Goal: Submit feedback/report problem

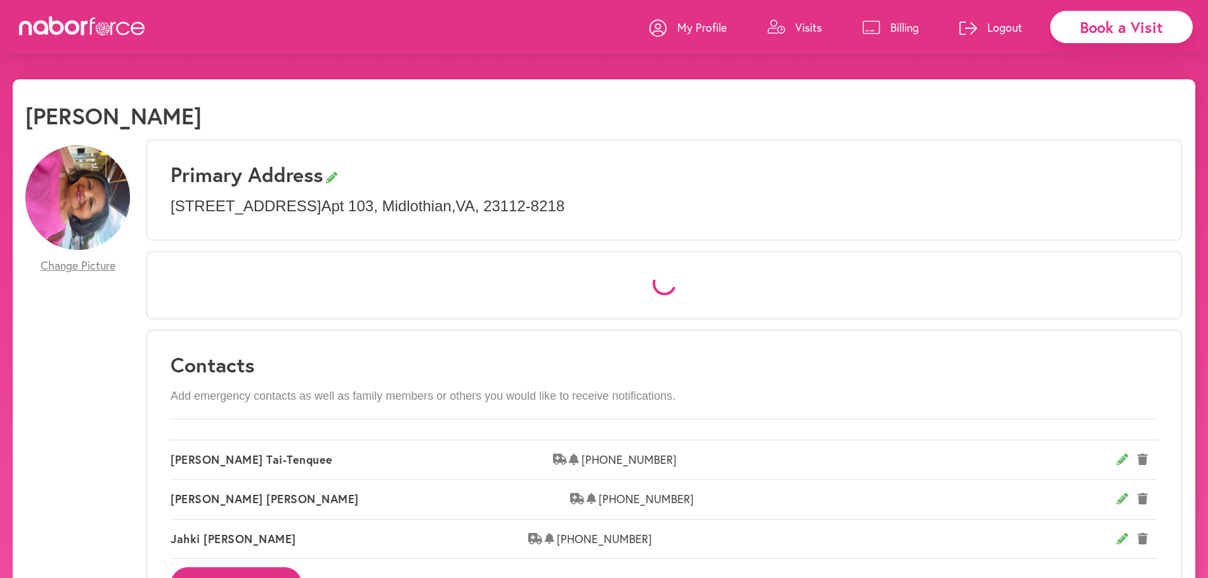
select select "*"
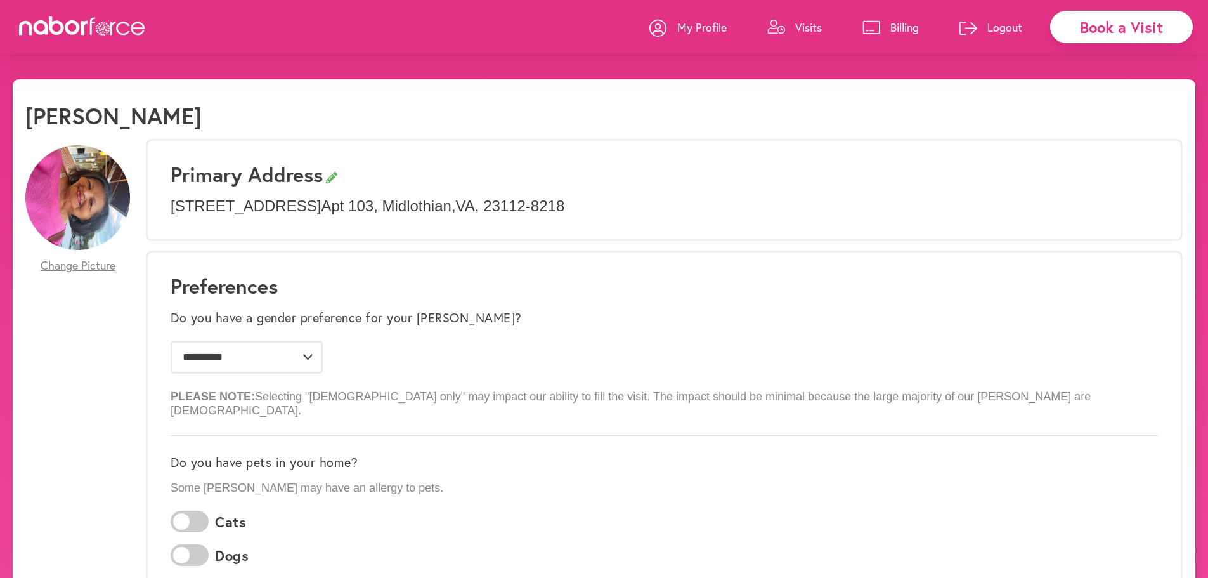
click at [814, 28] on p "Visits" at bounding box center [808, 27] width 27 height 15
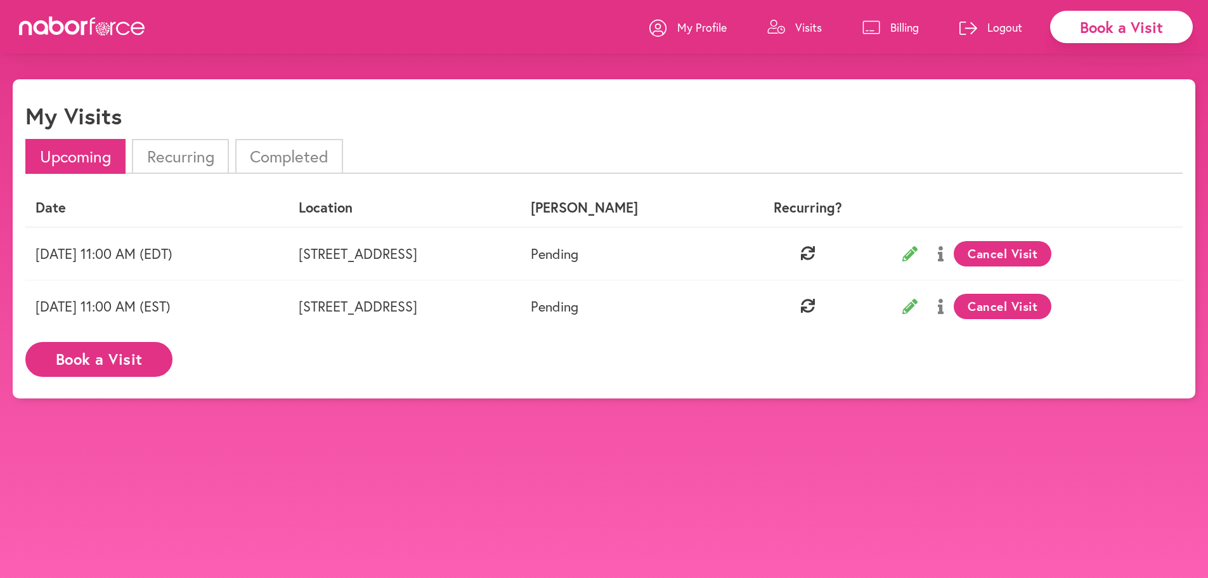
click at [918, 306] on icon at bounding box center [909, 306] width 15 height 15
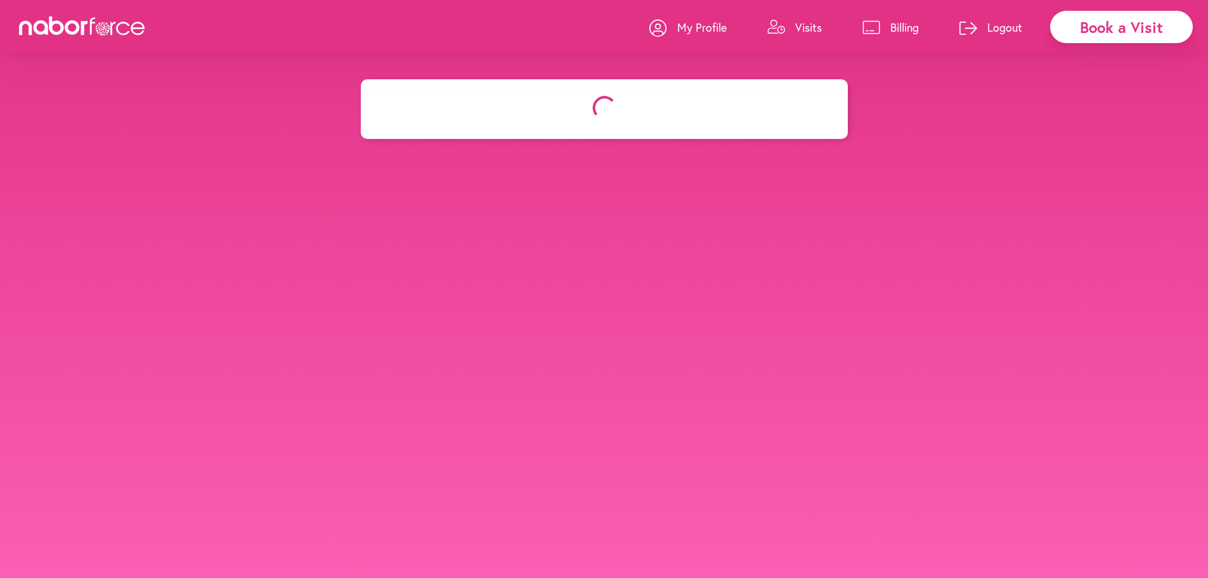
select select "********"
select select "**"
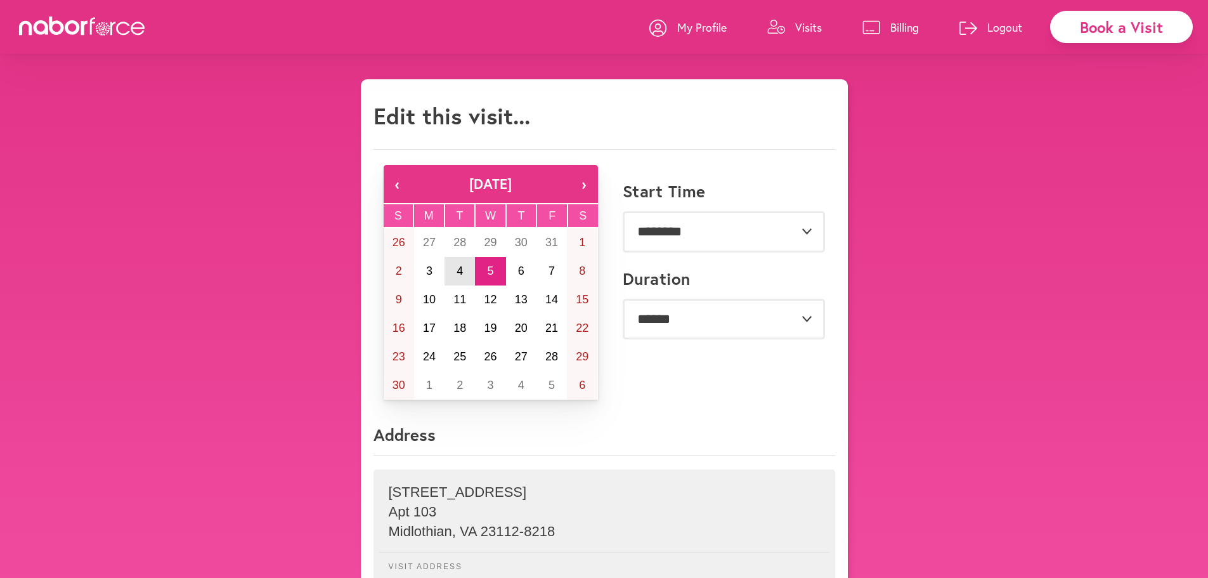
click at [462, 270] on abbr "4" at bounding box center [460, 270] width 6 height 13
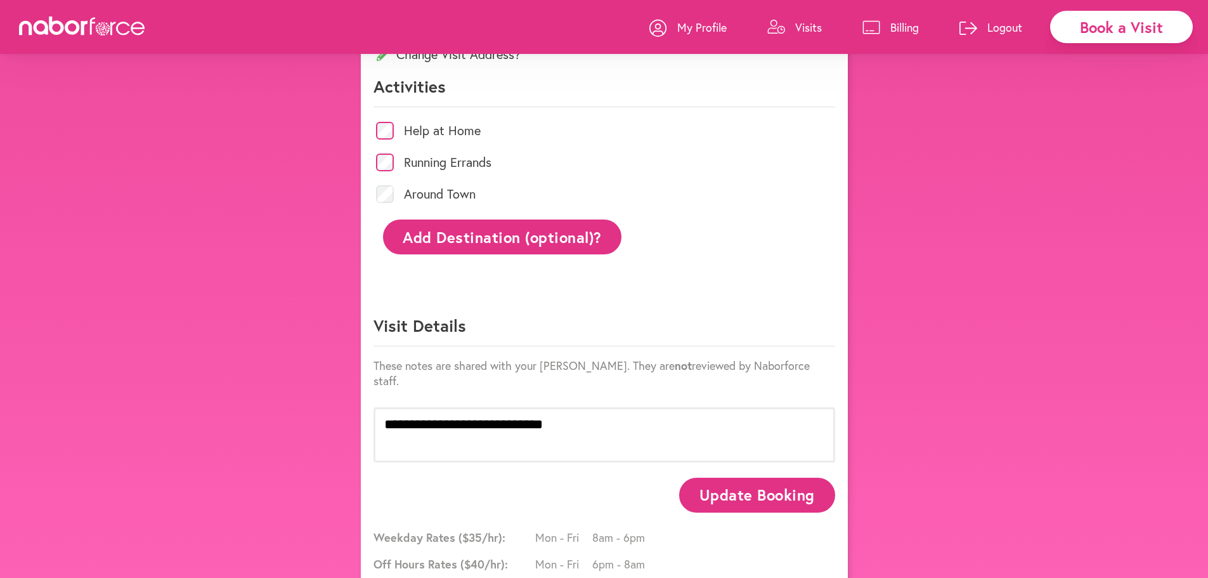
scroll to position [571, 0]
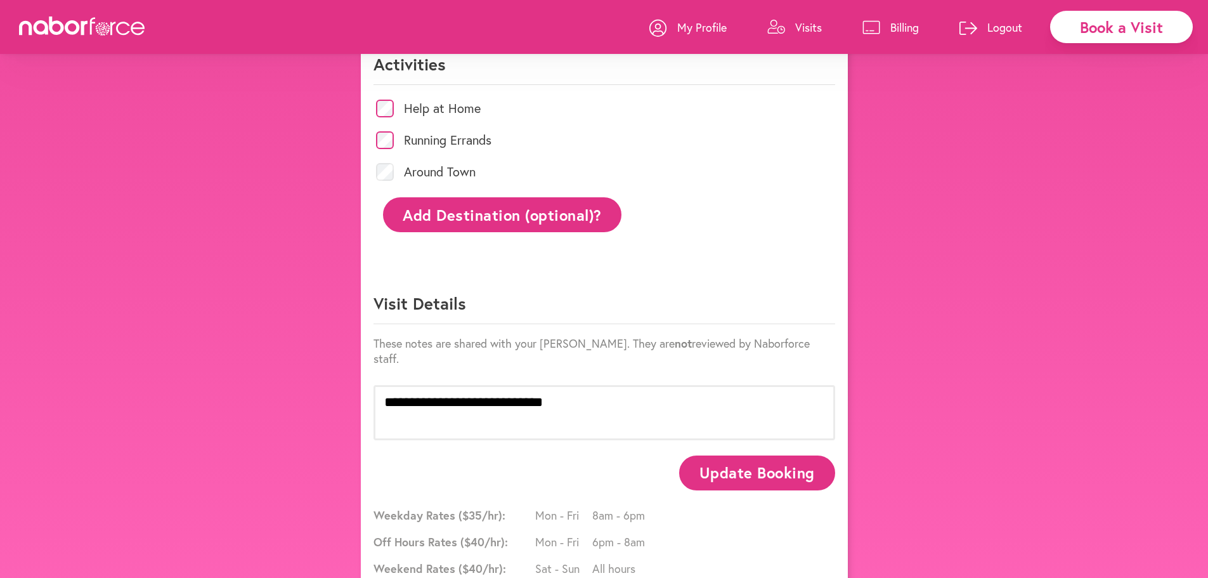
click at [750, 455] on button "Update Booking" at bounding box center [756, 472] width 155 height 35
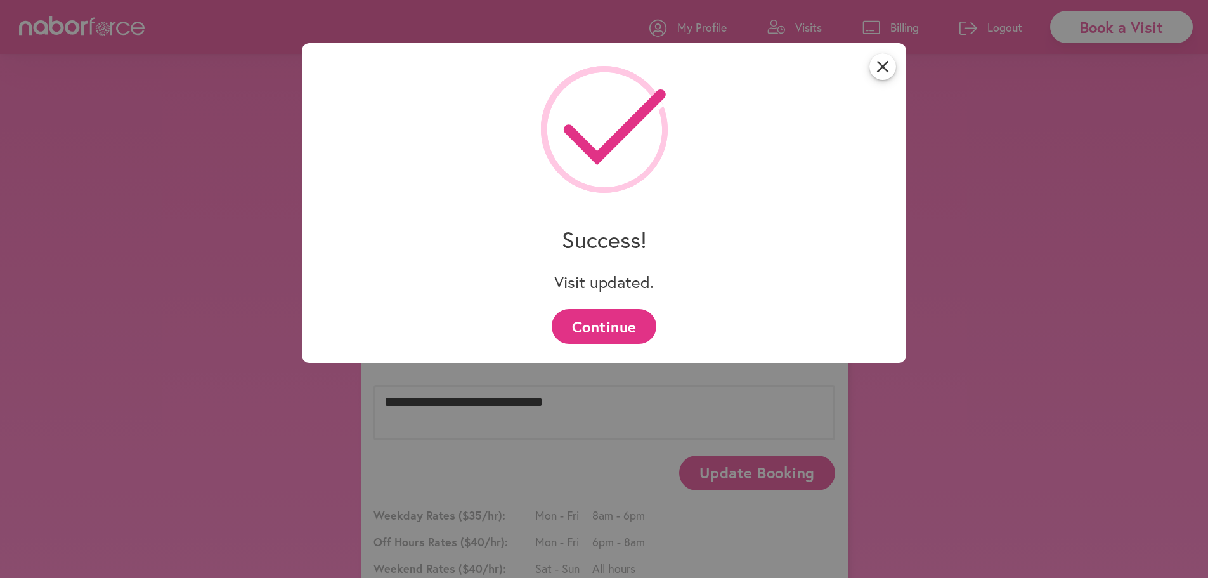
click at [639, 332] on button "Continue" at bounding box center [604, 326] width 105 height 35
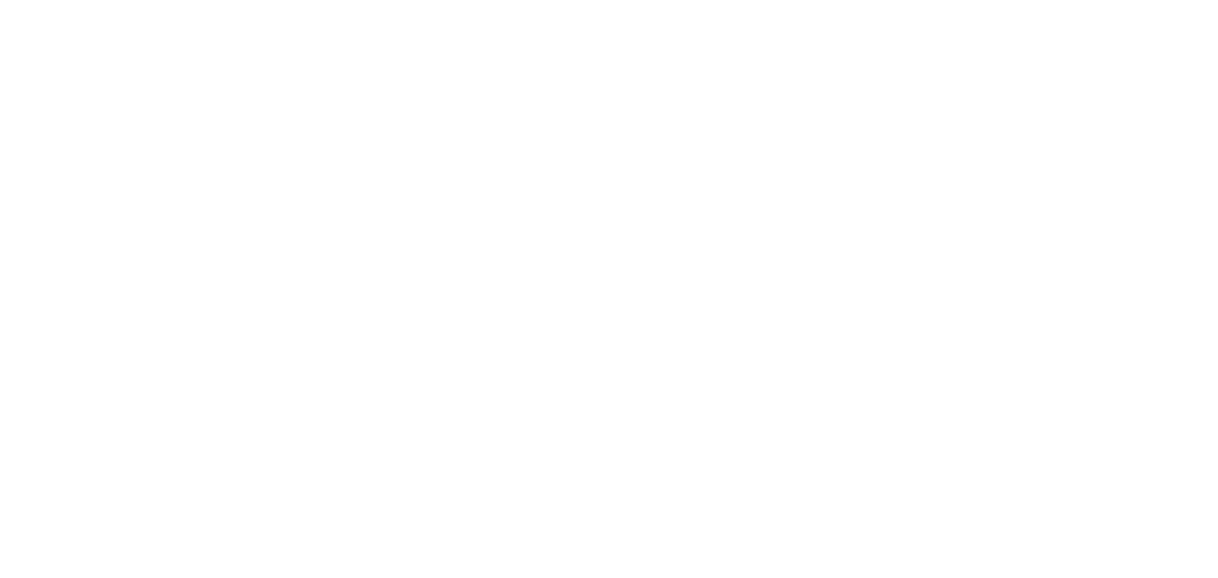
scroll to position [0, 0]
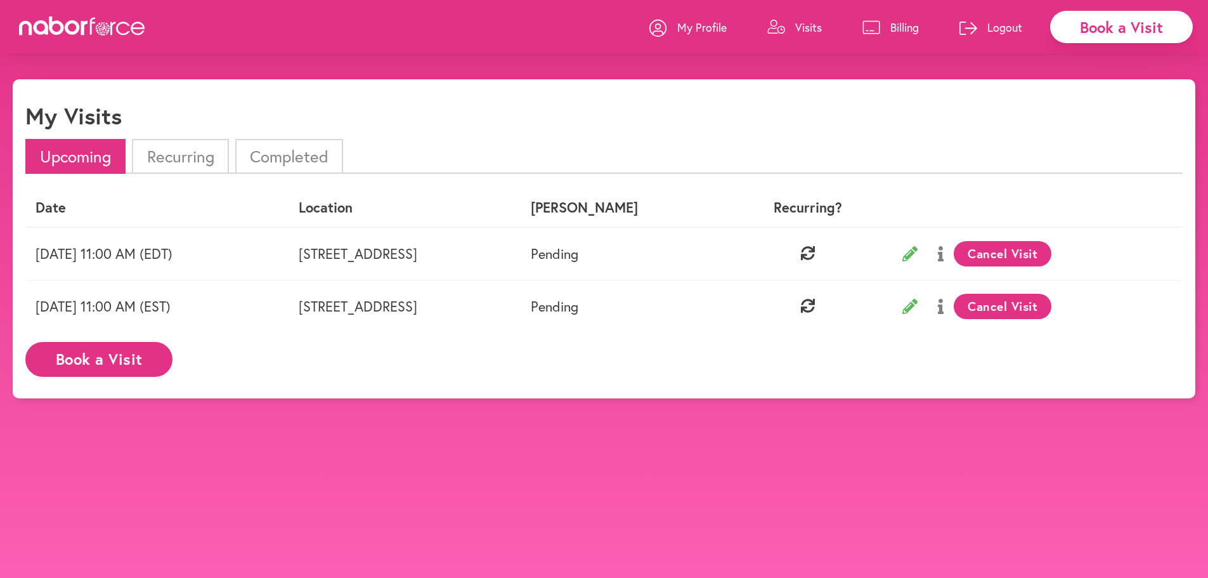
click at [705, 27] on p "My Profile" at bounding box center [701, 27] width 49 height 15
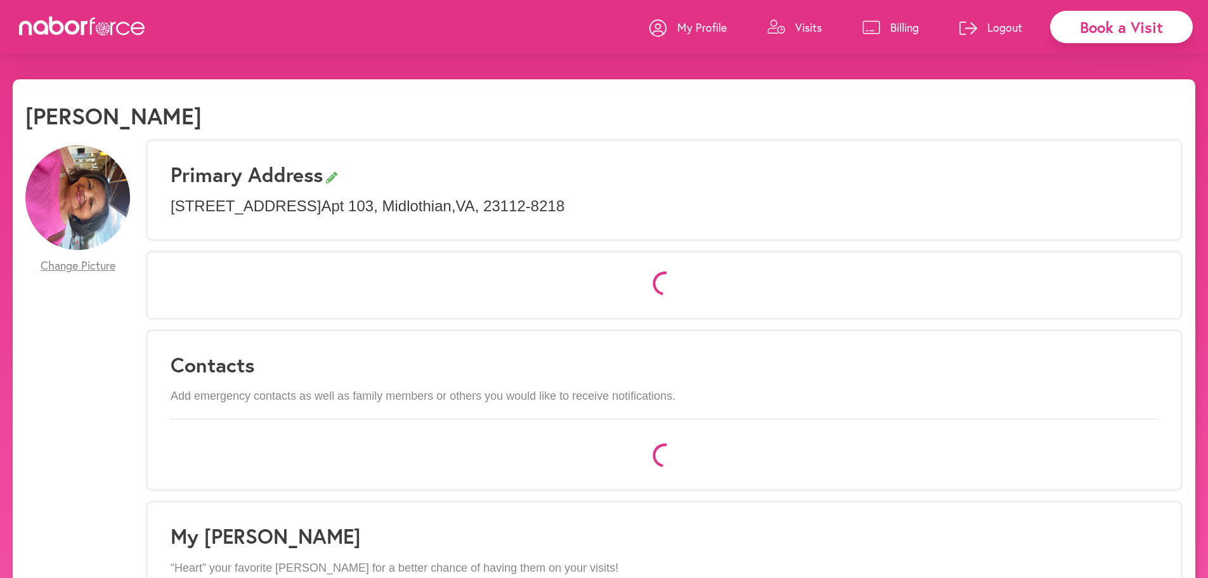
select select "*"
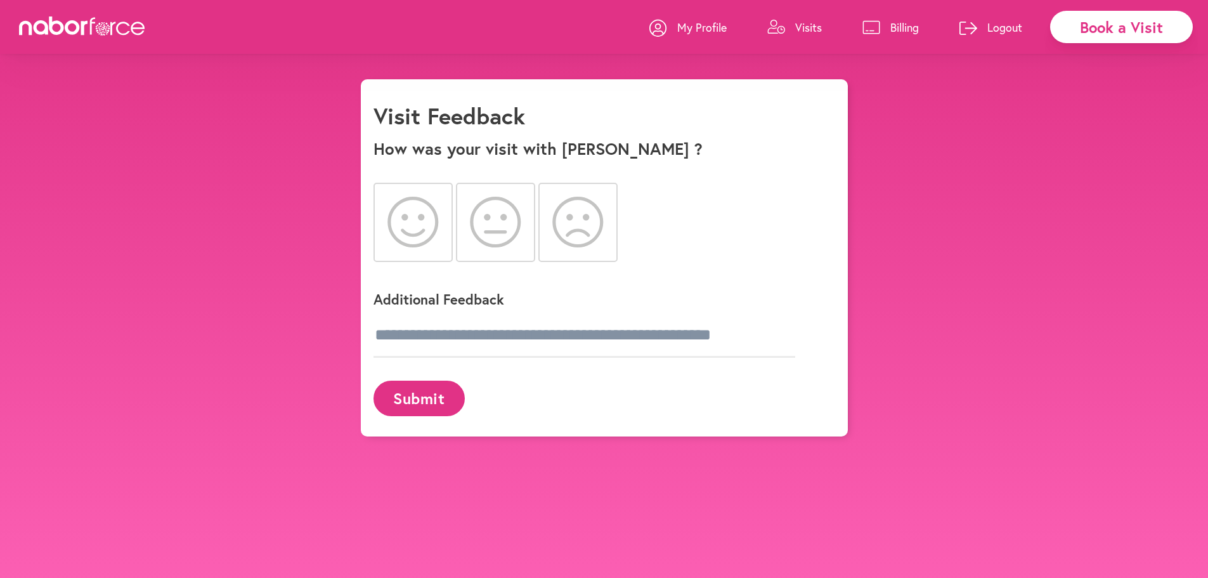
click at [410, 231] on icon at bounding box center [412, 222] width 51 height 51
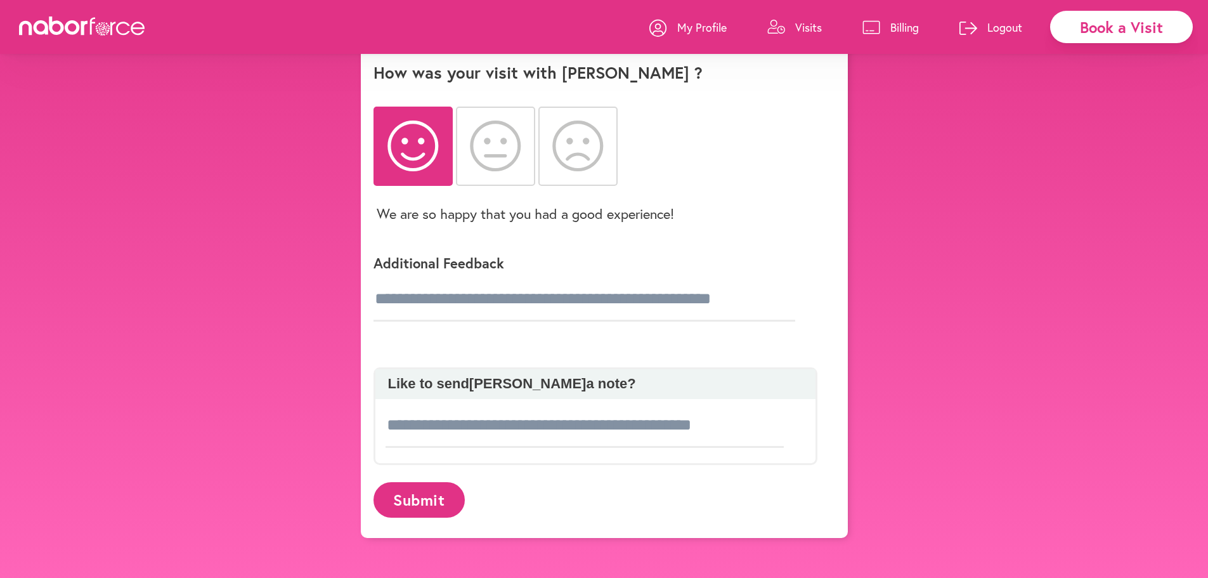
scroll to position [79, 0]
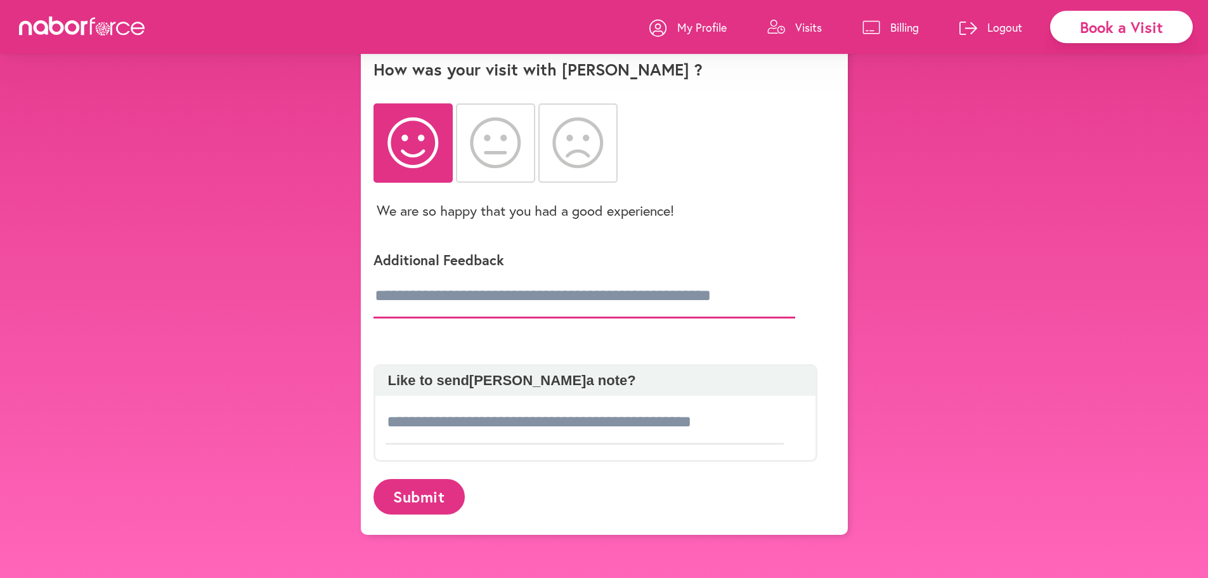
click at [443, 299] on input "text" at bounding box center [585, 296] width 422 height 44
type input "*"
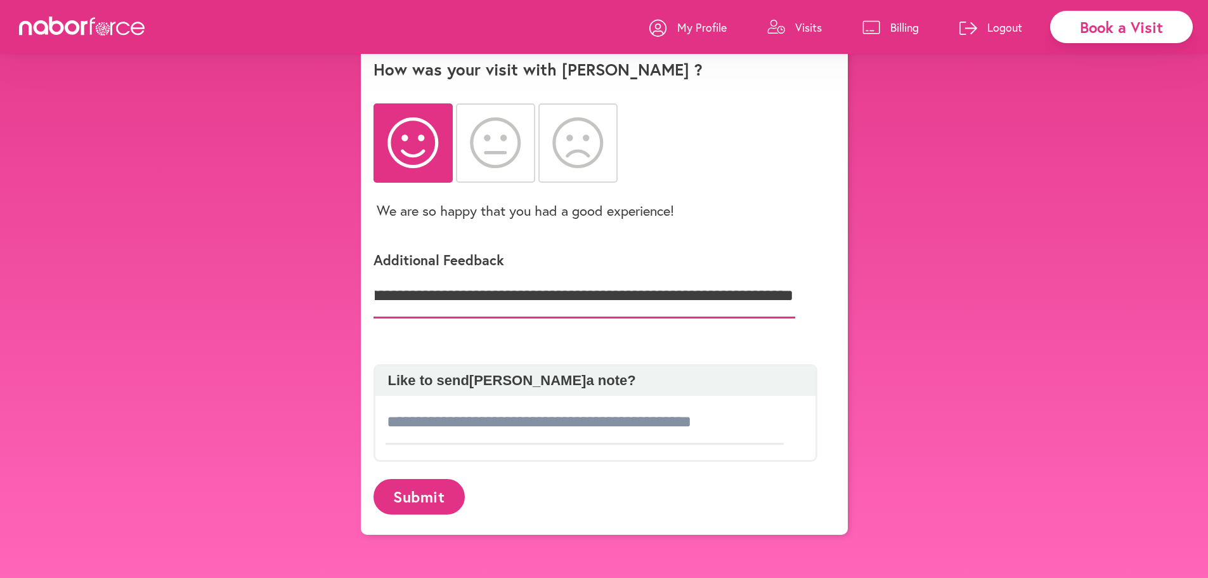
scroll to position [0, 342]
type input "**********"
click at [419, 493] on button "Submit" at bounding box center [419, 496] width 91 height 35
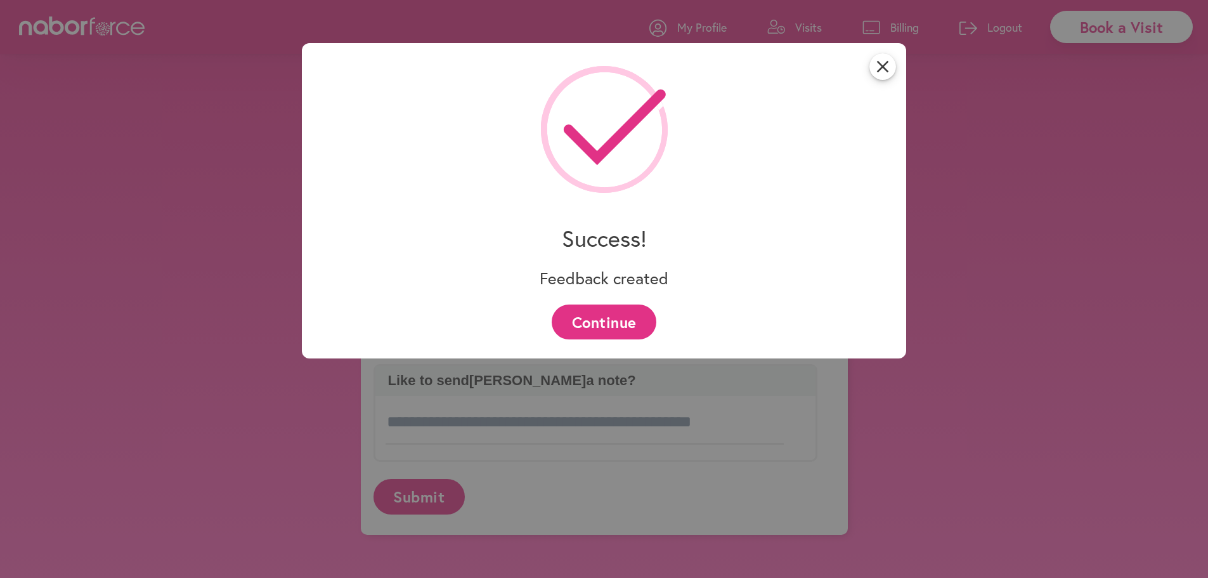
click at [586, 297] on div "close Success! Feedback created Continue" at bounding box center [604, 200] width 604 height 315
click at [597, 318] on button "Continue" at bounding box center [604, 321] width 105 height 35
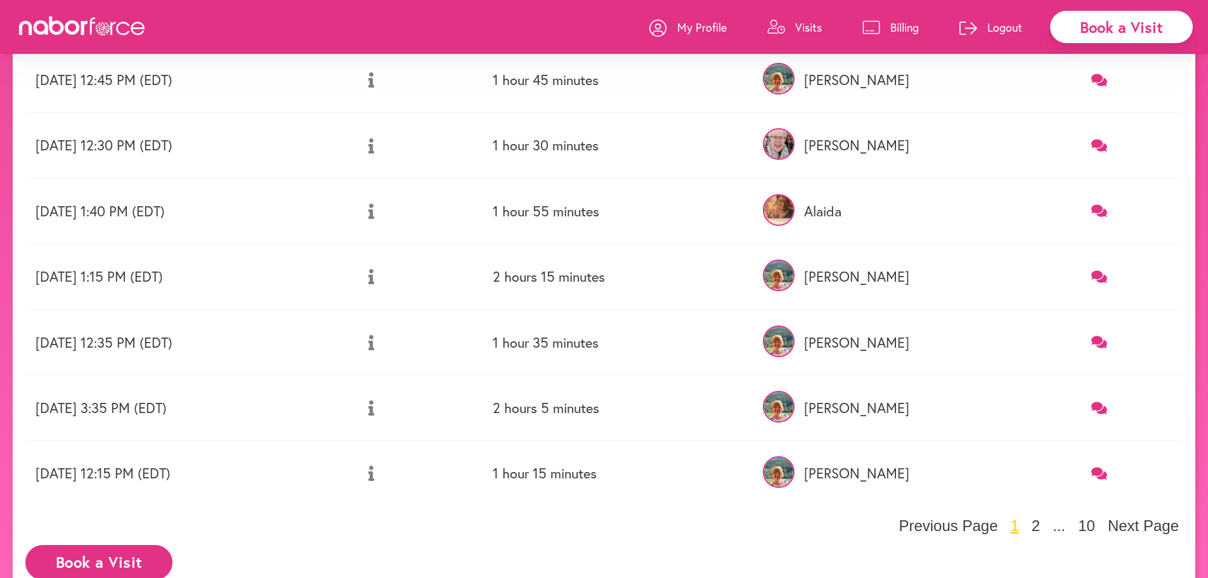
scroll to position [412, 0]
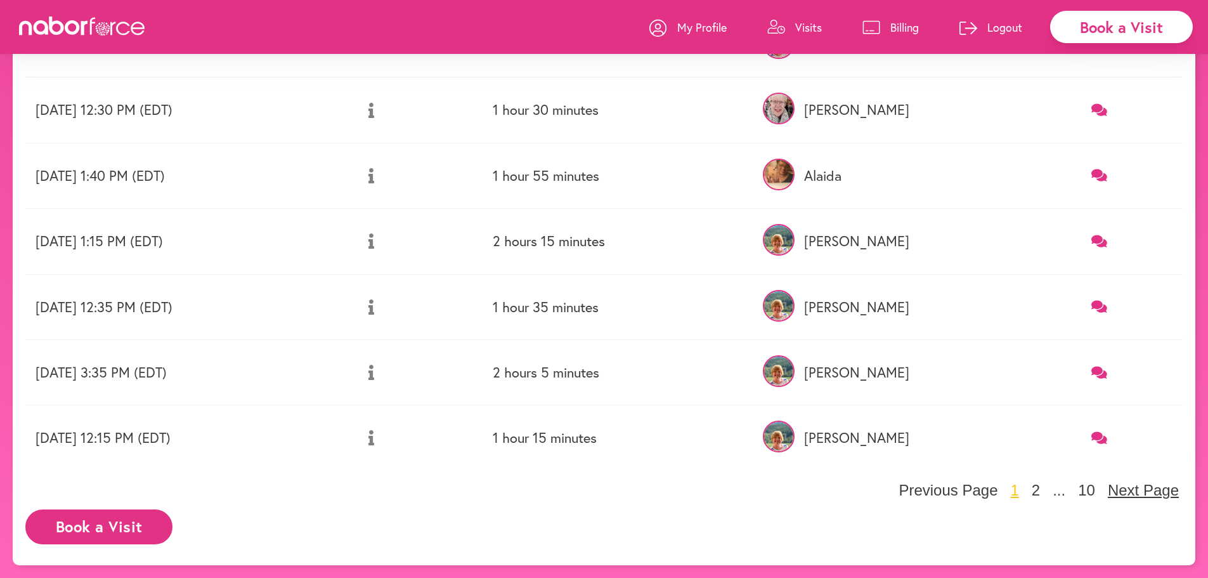
click at [1131, 491] on button "Next Page" at bounding box center [1143, 490] width 79 height 19
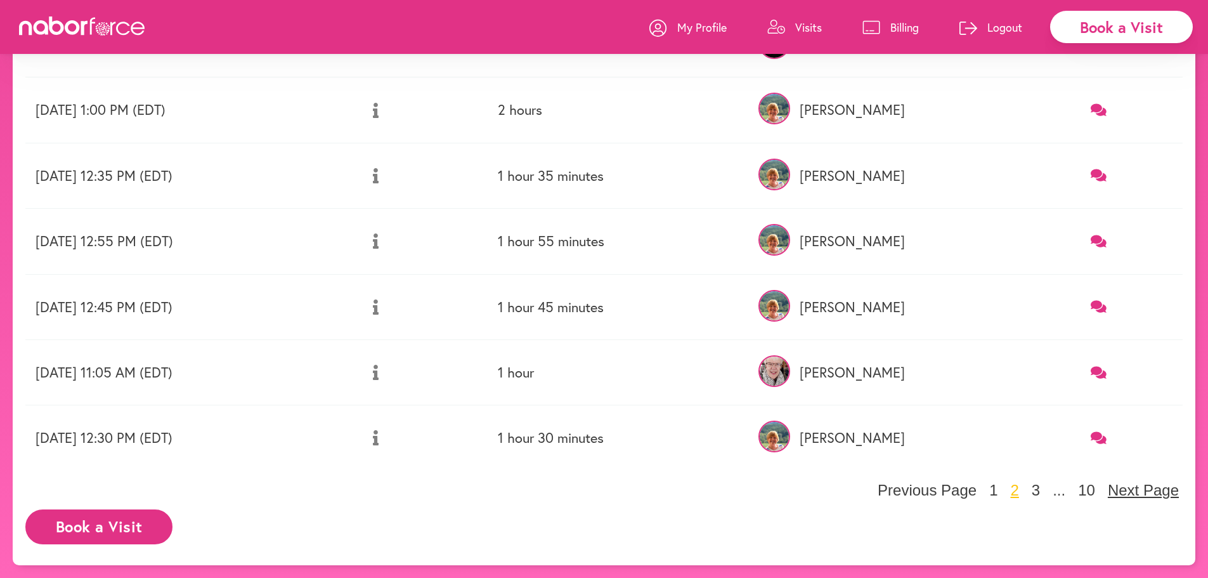
click at [1131, 491] on button "Next Page" at bounding box center [1143, 490] width 79 height 19
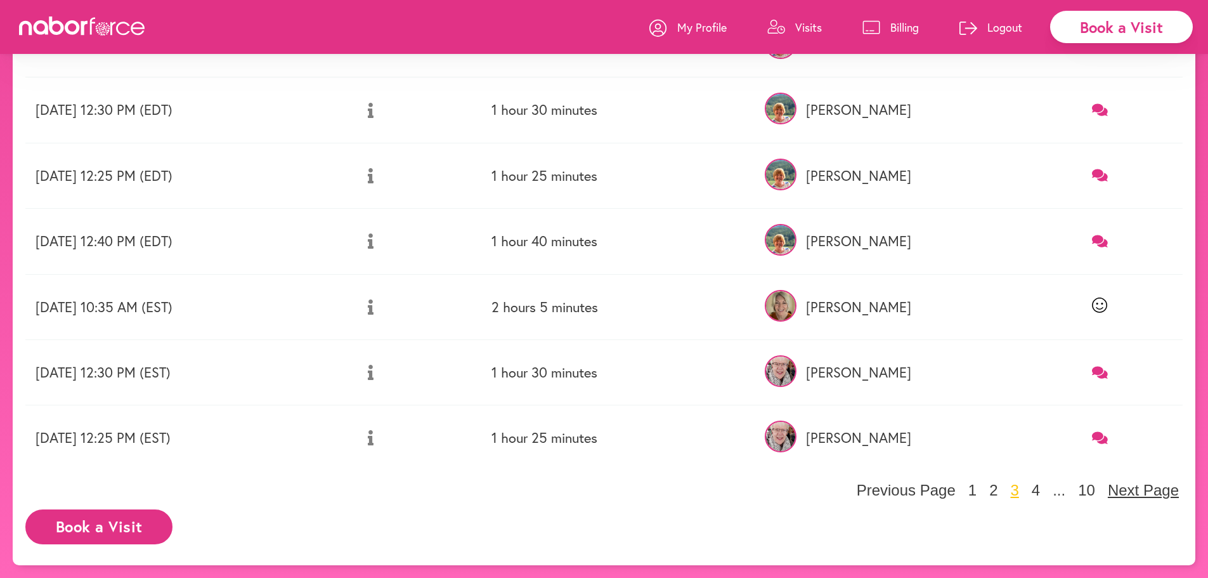
click at [1131, 491] on button "Next Page" at bounding box center [1143, 490] width 79 height 19
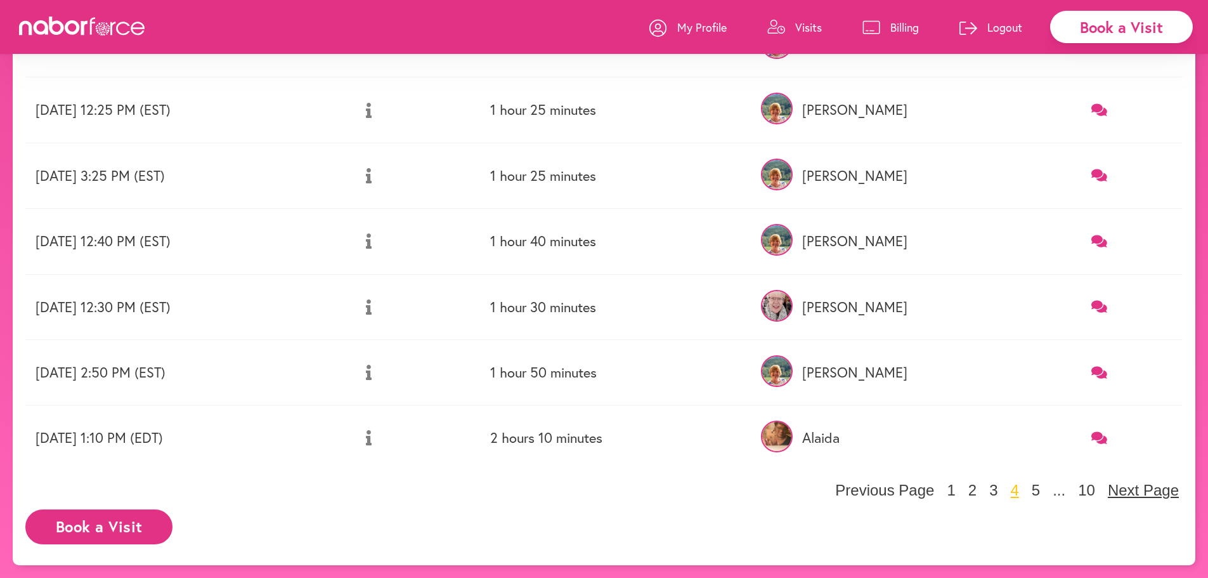
click at [1131, 491] on button "Next Page" at bounding box center [1143, 490] width 79 height 19
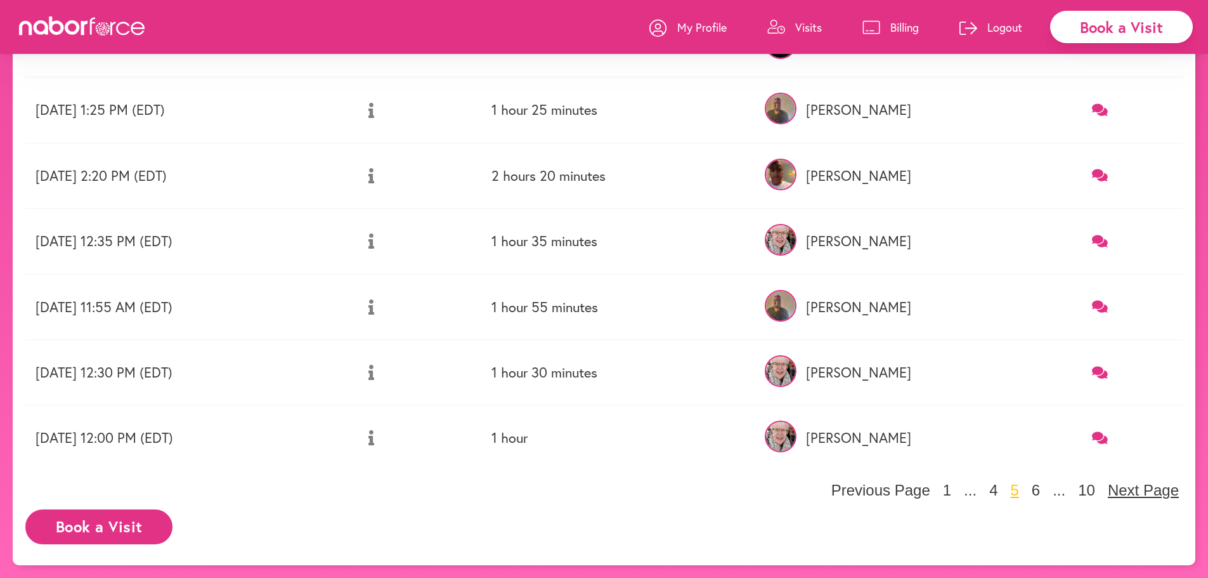
click at [1120, 493] on button "Next Page" at bounding box center [1143, 490] width 79 height 19
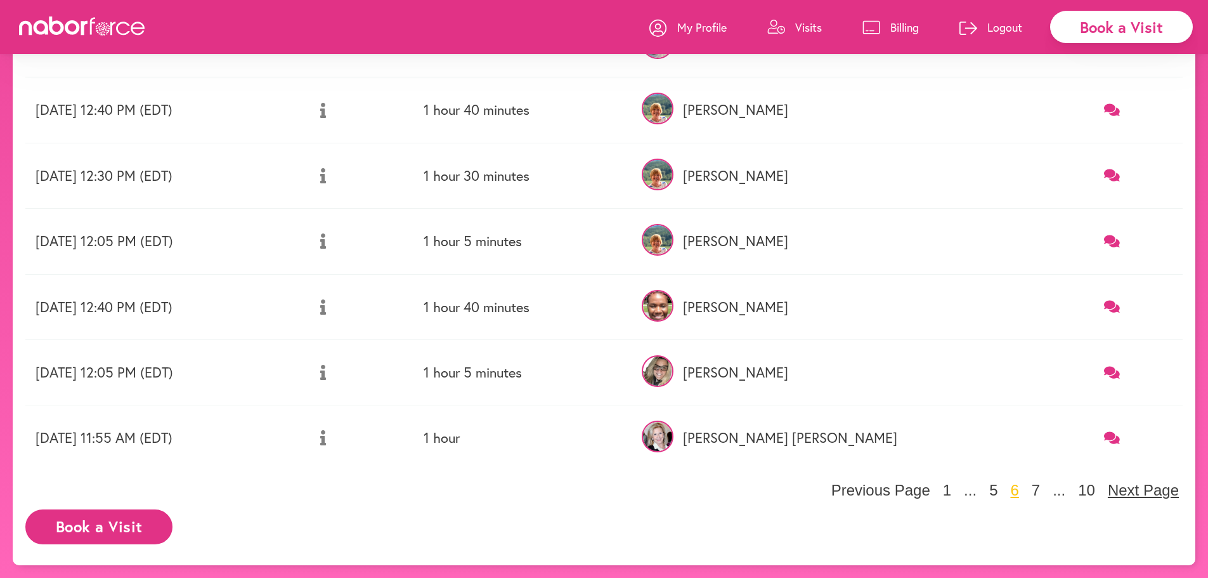
click at [1120, 493] on button "Next Page" at bounding box center [1143, 490] width 79 height 19
